Goal: Use online tool/utility

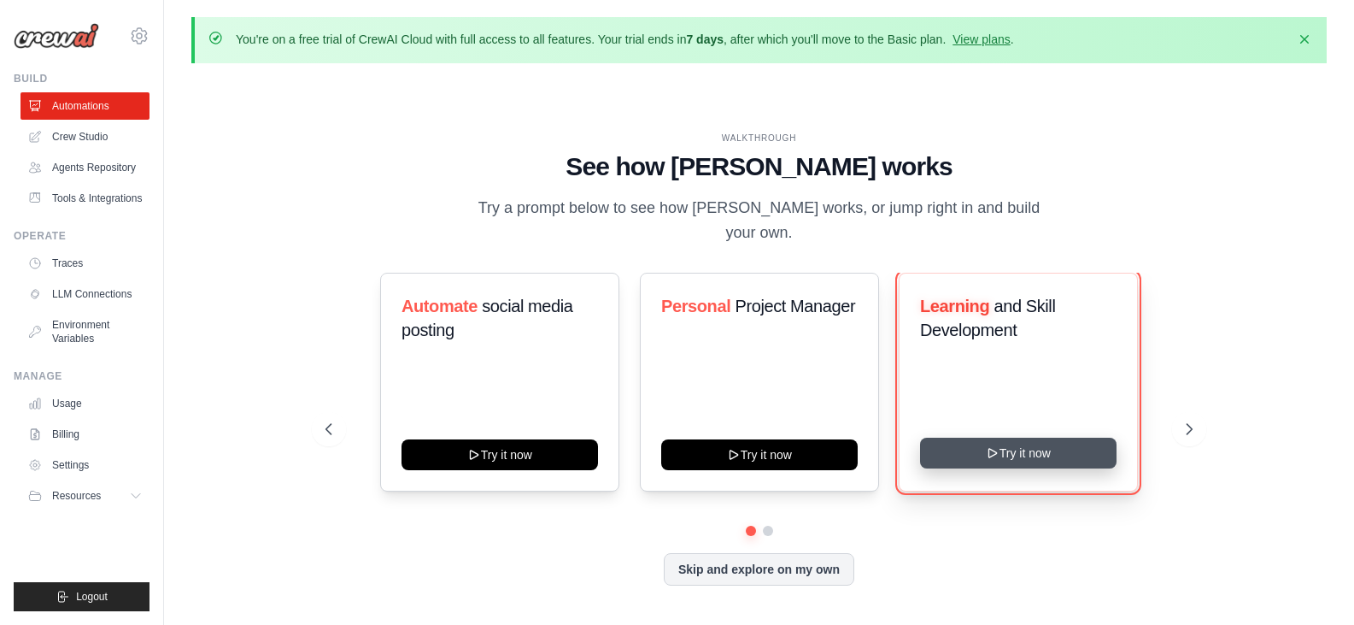
click at [989, 446] on icon at bounding box center [993, 453] width 14 height 14
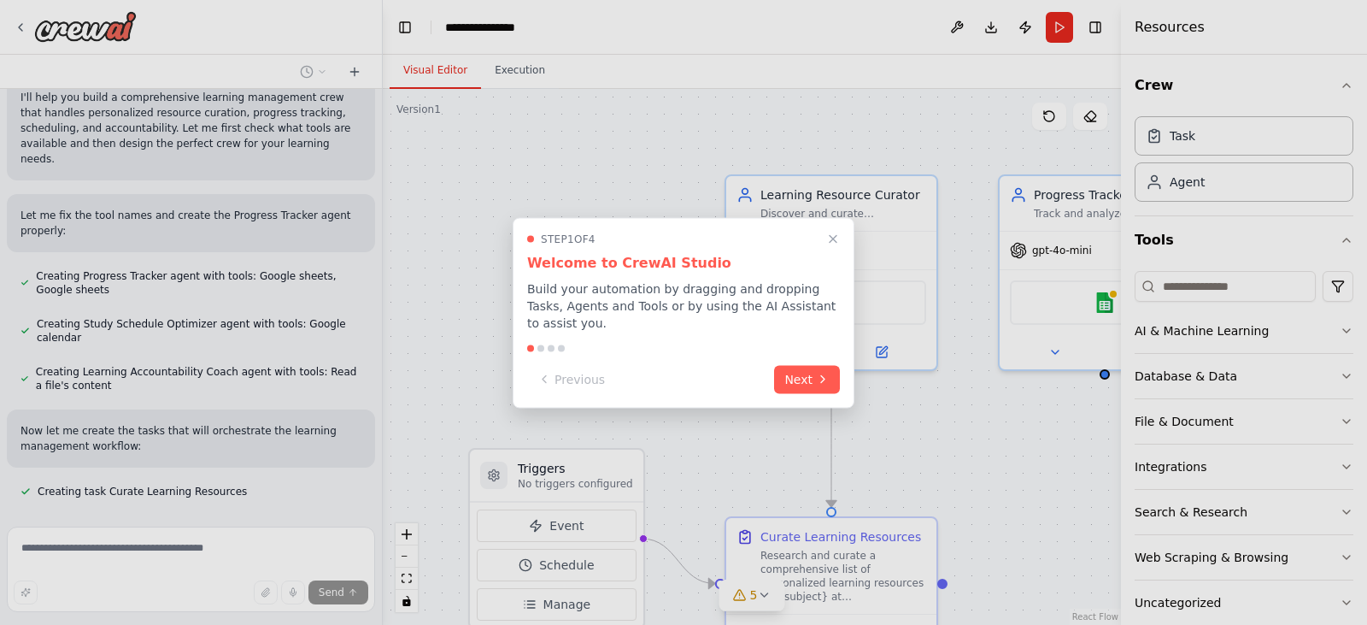
scroll to position [650, 0]
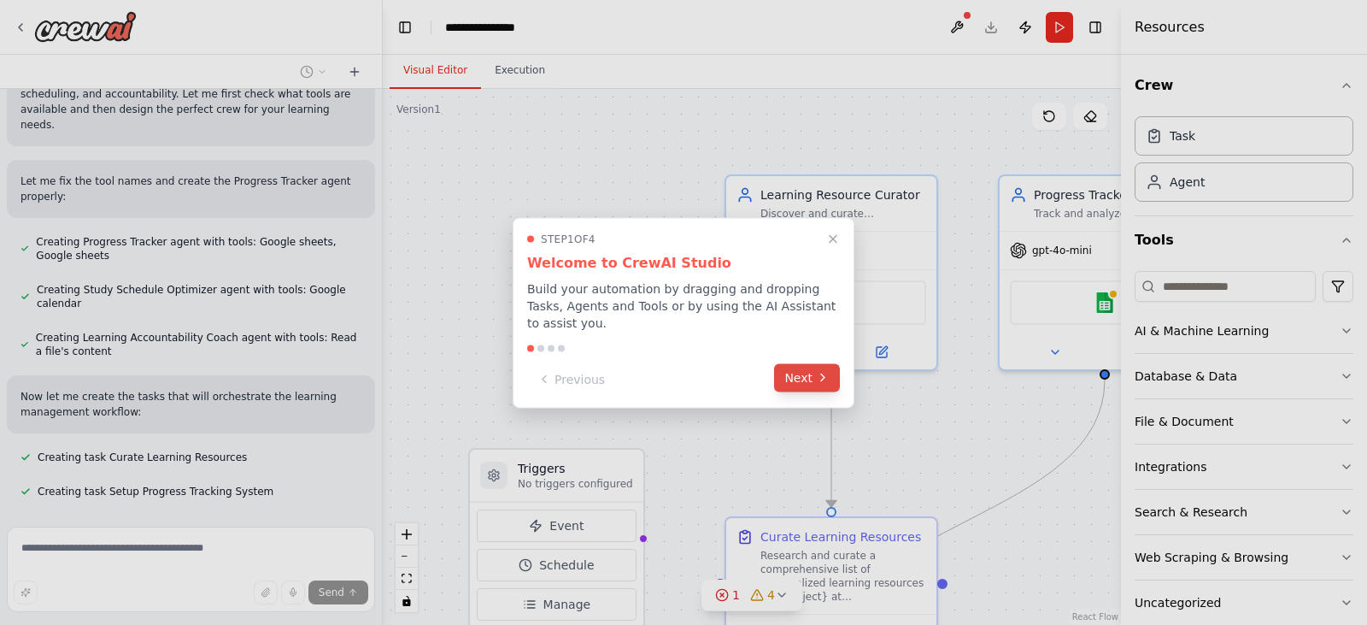
click at [813, 372] on button "Next" at bounding box center [807, 377] width 66 height 28
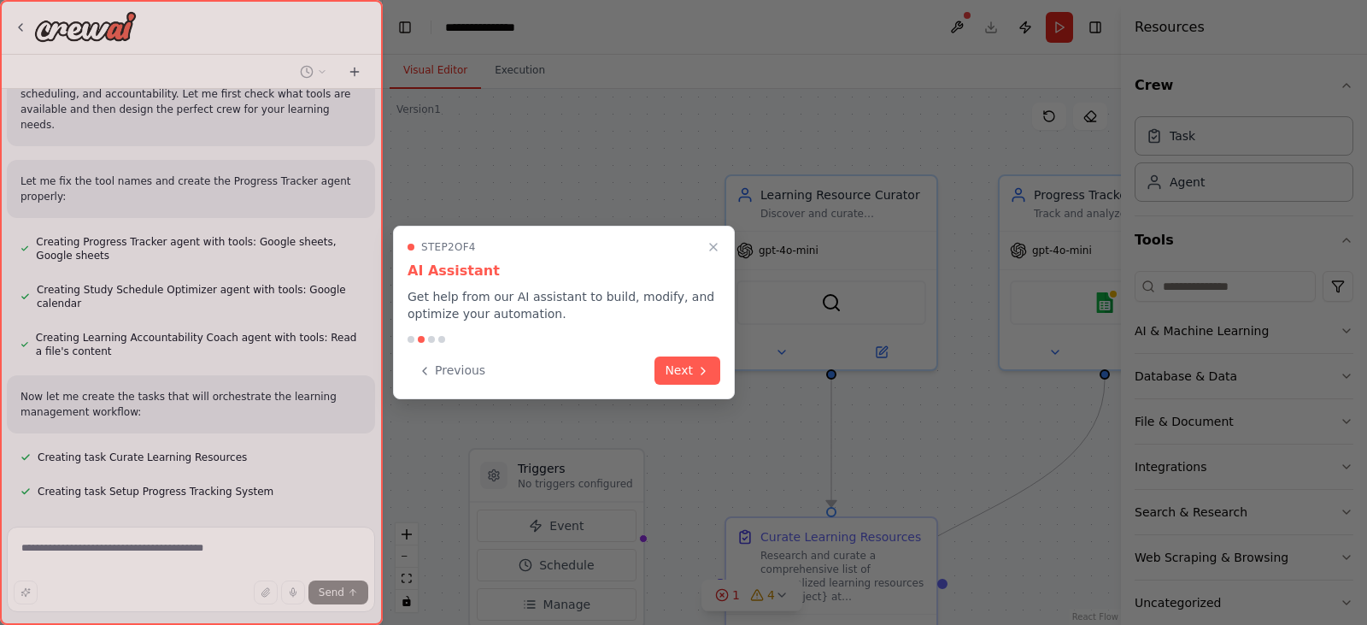
scroll to position [684, 0]
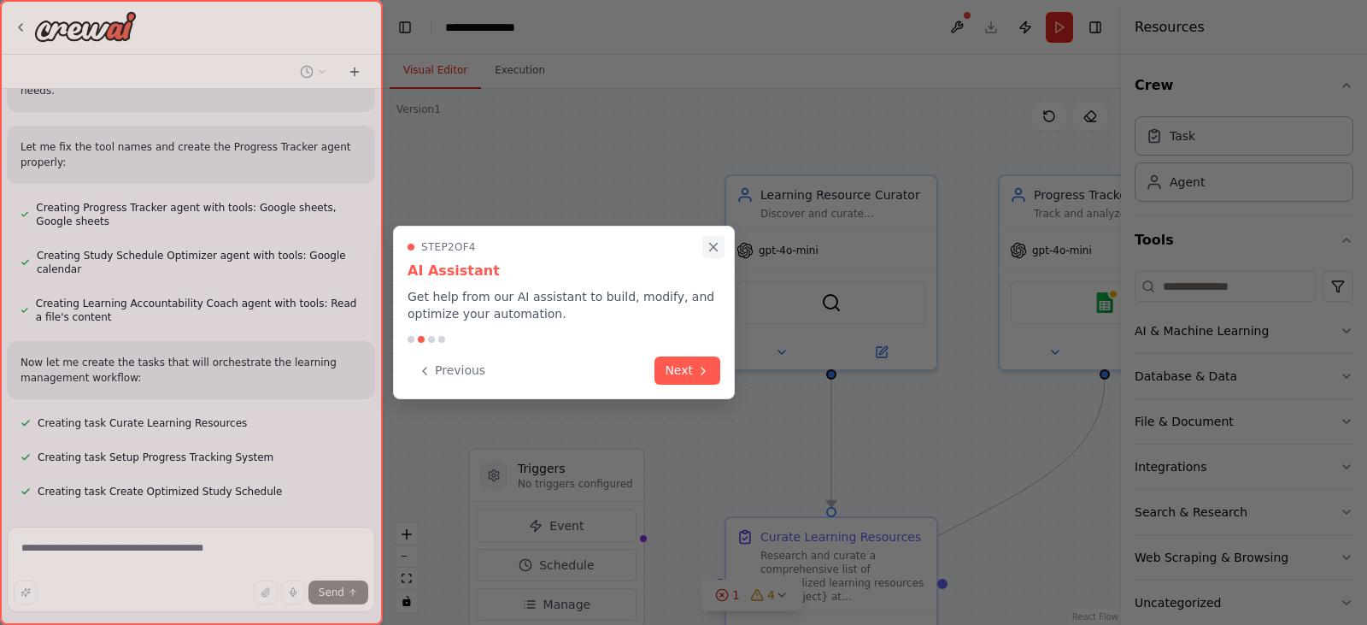
click at [712, 244] on icon "Close walkthrough" at bounding box center [714, 247] width 8 height 8
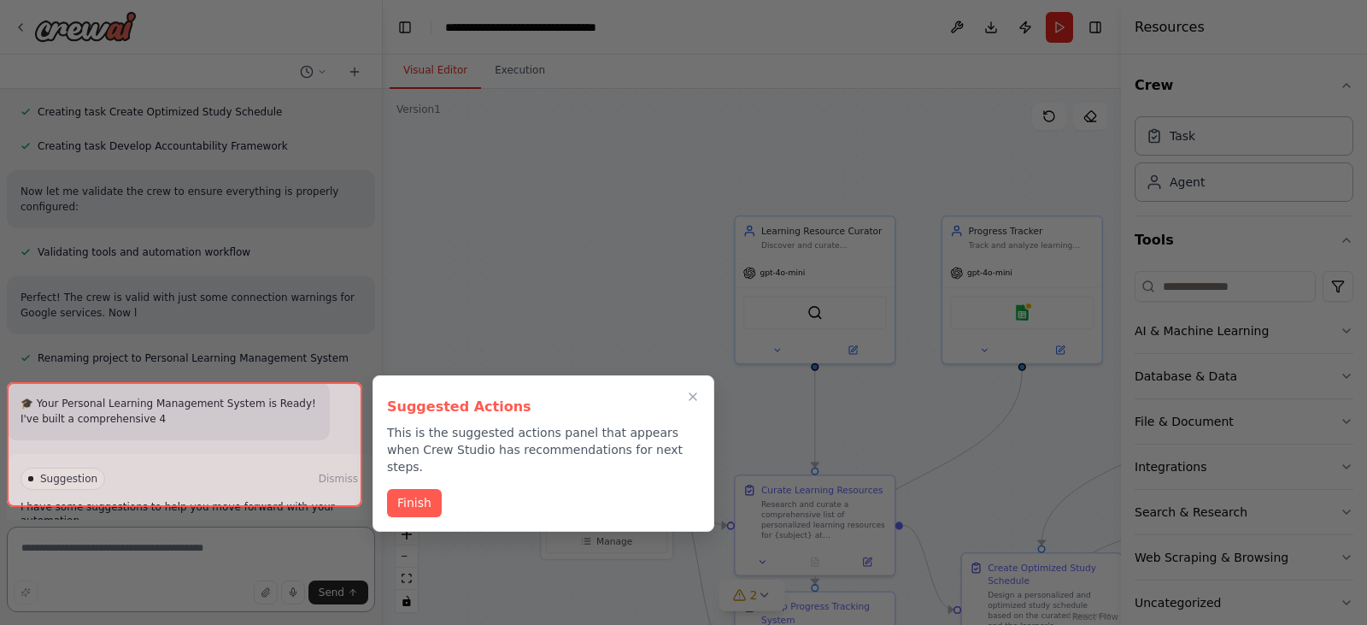
scroll to position [1074, 0]
